Goal: Download file/media

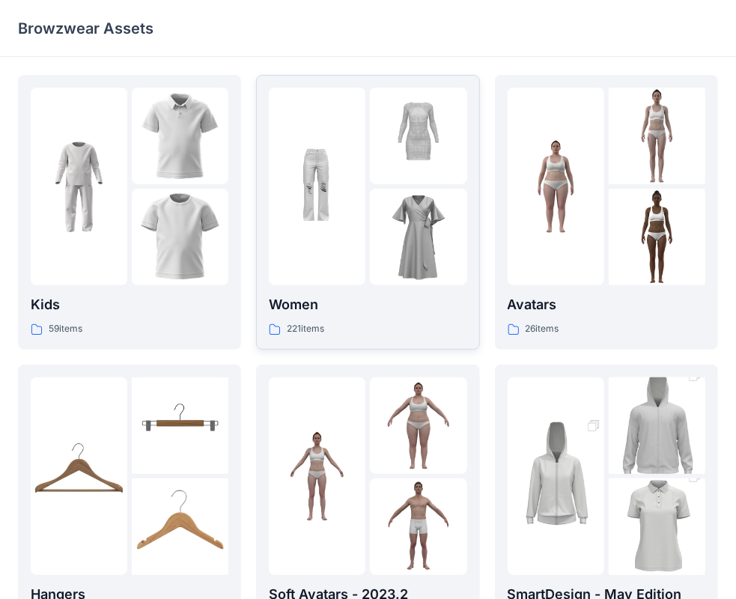
click at [363, 232] on div at bounding box center [317, 187] width 97 height 198
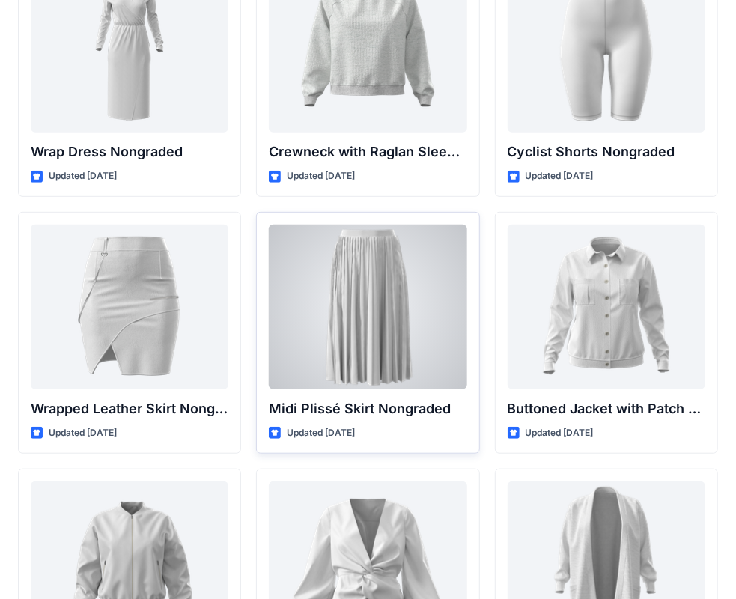
scroll to position [13851, 0]
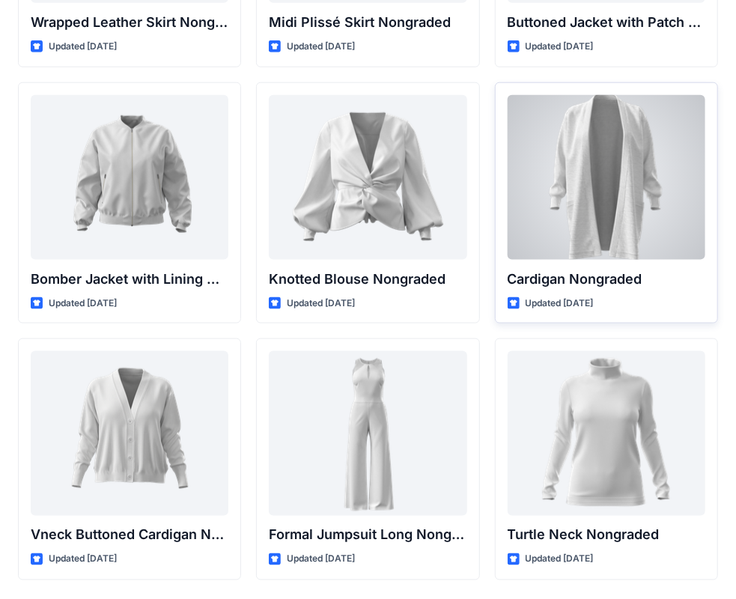
click at [581, 234] on div at bounding box center [607, 177] width 198 height 165
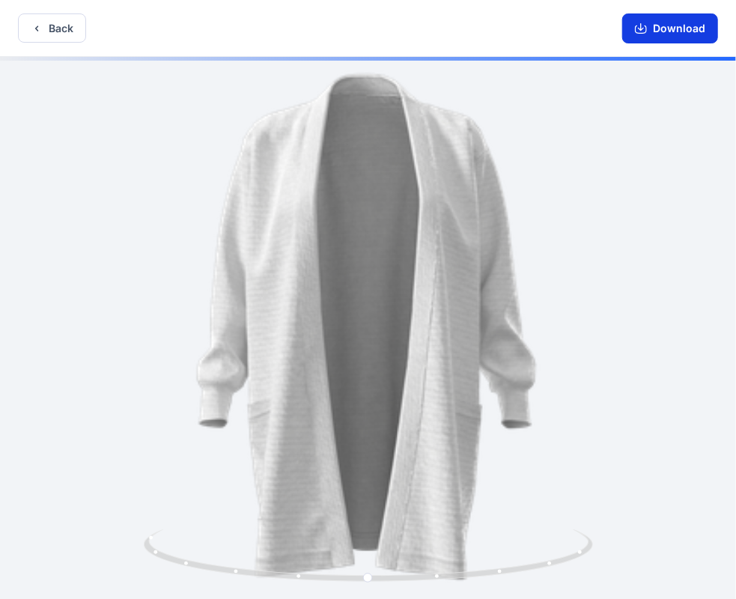
click at [659, 28] on button "Download" at bounding box center [671, 28] width 96 height 30
